Goal: Task Accomplishment & Management: Complete application form

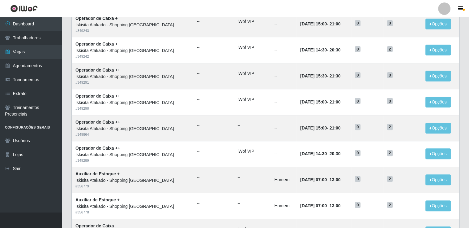
scroll to position [216, 0]
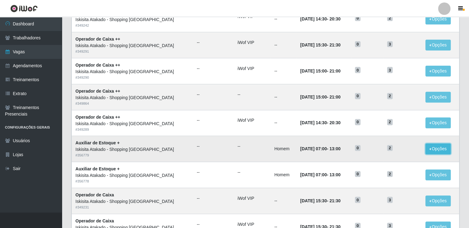
click at [432, 149] on button "Opções" at bounding box center [438, 148] width 25 height 11
click at [462, 144] on div "Lista Adicionar Ref Trainamentos Certificação Gênero Data Restantes Cadastradas…" at bounding box center [265, 68] width 398 height 447
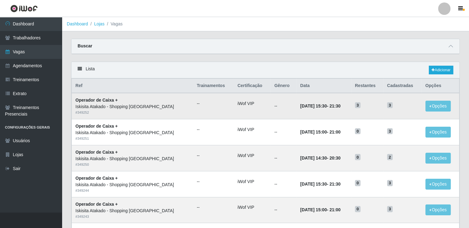
scroll to position [0, 0]
click at [22, 22] on link "Dashboard" at bounding box center [31, 24] width 62 height 14
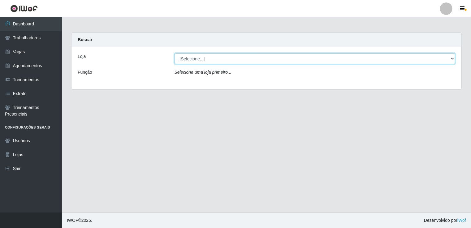
click at [453, 58] on select "[Selecione...] [GEOGRAPHIC_DATA] - Shopping [GEOGRAPHIC_DATA]" at bounding box center [314, 58] width 281 height 11
select select "424"
click at [174, 53] on select "[Selecione...] [GEOGRAPHIC_DATA] - Shopping [GEOGRAPHIC_DATA]" at bounding box center [314, 58] width 281 height 11
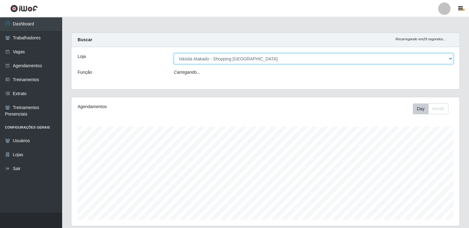
scroll to position [128, 388]
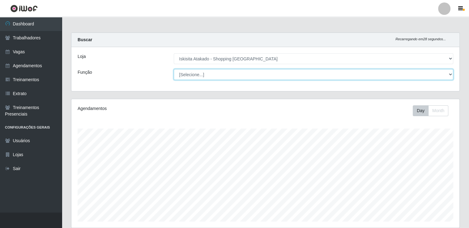
click at [450, 73] on select "[Selecione...] Auxiliar de Estacionamento Auxiliar de Estacionamento + Auxiliar…" at bounding box center [314, 74] width 280 height 11
click at [174, 69] on select "[Selecione...] Auxiliar de Estacionamento Auxiliar de Estacionamento + Auxiliar…" at bounding box center [314, 74] width 280 height 11
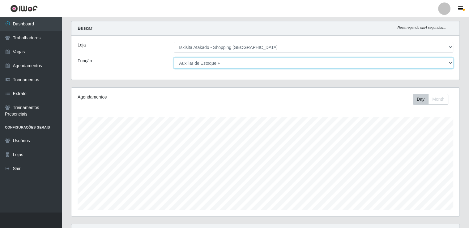
scroll to position [10, 0]
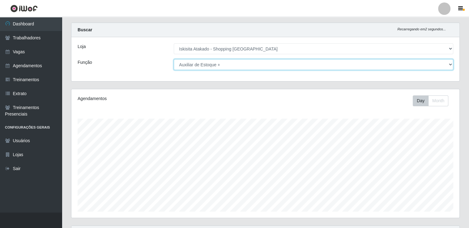
click at [450, 63] on select "[Selecione...] Auxiliar de Estacionamento Auxiliar de Estacionamento + Auxiliar…" at bounding box center [314, 64] width 280 height 11
click at [174, 59] on select "[Selecione...] Auxiliar de Estacionamento Auxiliar de Estacionamento + Auxiliar…" at bounding box center [314, 64] width 280 height 11
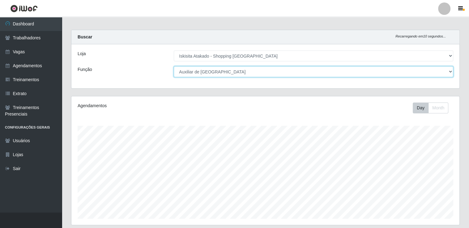
scroll to position [0, 0]
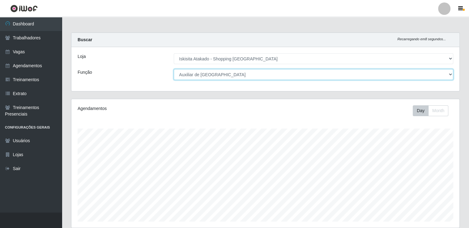
click at [451, 73] on select "[Selecione...] Auxiliar de Estacionamento Auxiliar de Estacionamento + Auxiliar…" at bounding box center [314, 74] width 280 height 11
select select "121"
click at [174, 69] on select "[Selecione...] Auxiliar de Estacionamento Auxiliar de Estacionamento + Auxiliar…" at bounding box center [314, 74] width 280 height 11
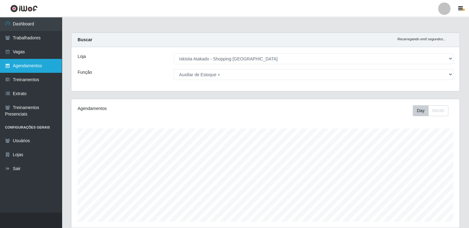
click at [28, 65] on link "Agendamentos" at bounding box center [31, 66] width 62 height 14
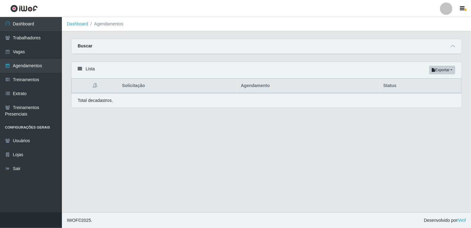
click at [82, 70] on div "Lista Exportar PDF Excel" at bounding box center [266, 70] width 390 height 16
click at [79, 69] on icon at bounding box center [80, 68] width 4 height 4
click at [83, 44] on strong "Buscar" at bounding box center [85, 45] width 15 height 5
click at [82, 49] on div "Buscar" at bounding box center [266, 46] width 390 height 15
click at [261, 88] on th "Agendamento" at bounding box center [308, 86] width 142 height 15
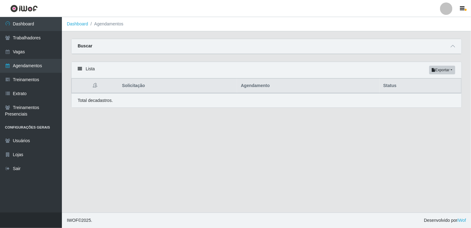
click at [94, 86] on icon at bounding box center [95, 85] width 4 height 4
click at [453, 45] on icon at bounding box center [452, 46] width 4 height 4
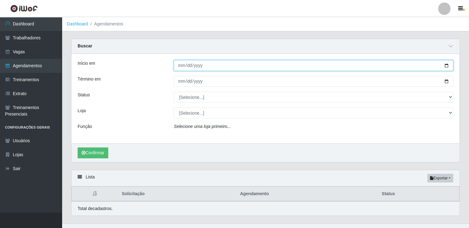
click at [446, 64] on input "Início em" at bounding box center [314, 65] width 280 height 11
type input "2025-10-11"
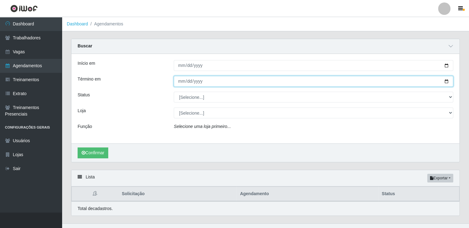
click at [448, 80] on input "Término em" at bounding box center [314, 81] width 280 height 11
type input "2025-10-11"
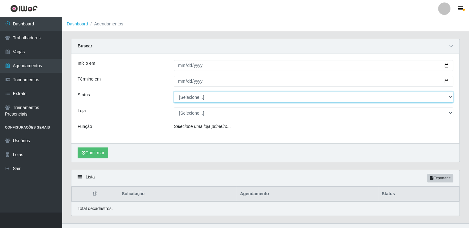
click at [453, 96] on select "[Selecione...] AGENDADO AGUARDANDO LIBERAR EM ANDAMENTO EM REVISÃO FINALIZADO C…" at bounding box center [314, 97] width 280 height 11
select select "AGENDADO"
click at [174, 92] on select "[Selecione...] AGENDADO AGUARDANDO LIBERAR EM ANDAMENTO EM REVISÃO FINALIZADO C…" at bounding box center [314, 97] width 280 height 11
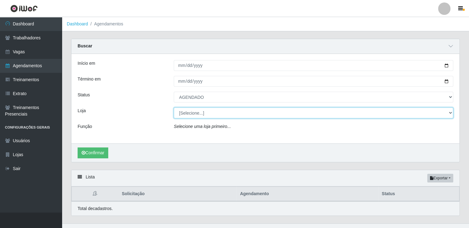
click at [450, 111] on select "[Selecione...] Iskisita Atakado - Shopping Midway Mall" at bounding box center [314, 112] width 280 height 11
select select "424"
click at [174, 107] on select "[Selecione...] Iskisita Atakado - Shopping Midway Mall" at bounding box center [314, 112] width 280 height 11
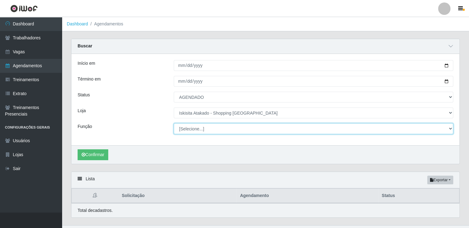
click at [311, 126] on select "[Selecione...] Auxiliar de Estacionamento Auxiliar de Estacionamento + Auxiliar…" at bounding box center [314, 128] width 280 height 11
click at [174, 123] on select "[Selecione...] Auxiliar de Estacionamento Auxiliar de Estacionamento + Auxiliar…" at bounding box center [314, 128] width 280 height 11
click at [247, 131] on select "[Selecione...] Auxiliar de Estacionamento Auxiliar de Estacionamento + Auxiliar…" at bounding box center [314, 128] width 280 height 11
click at [174, 123] on select "[Selecione...] Auxiliar de Estacionamento Auxiliar de Estacionamento + Auxiliar…" at bounding box center [314, 128] width 280 height 11
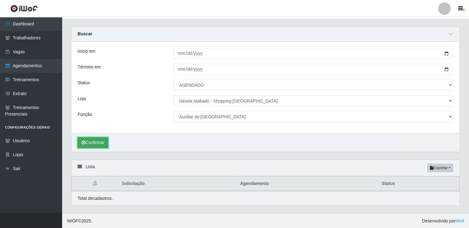
click at [87, 146] on button "Confirmar" at bounding box center [93, 142] width 31 height 11
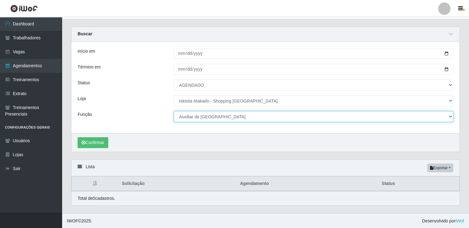
click at [274, 117] on select "[Selecione...] Auxiliar de Estacionamento Auxiliar de Estacionamento + Auxiliar…" at bounding box center [314, 116] width 280 height 11
select select "121"
click at [174, 111] on select "[Selecione...] Auxiliar de Estacionamento Auxiliar de Estacionamento + Auxiliar…" at bounding box center [314, 116] width 280 height 11
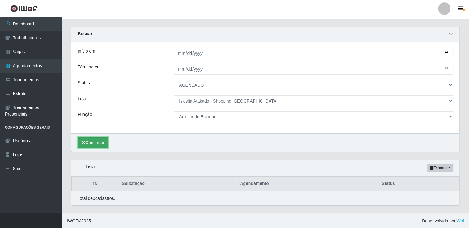
click at [100, 141] on button "Confirmar" at bounding box center [93, 142] width 31 height 11
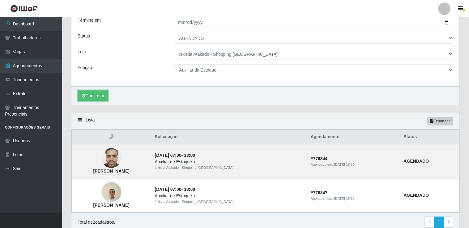
scroll to position [22, 0]
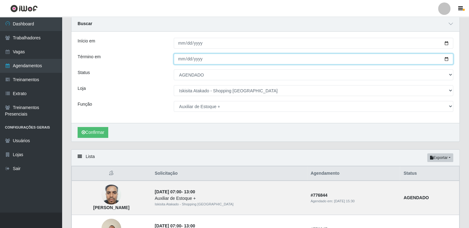
click at [447, 58] on input "2025-10-11" at bounding box center [314, 58] width 280 height 11
type input "2025-10-12"
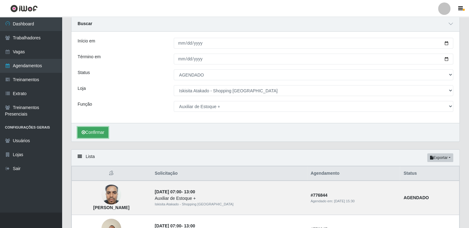
click at [80, 134] on button "Confirmar" at bounding box center [93, 132] width 31 height 11
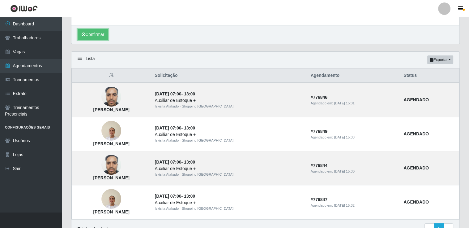
scroll to position [146, 0]
